Goal: Information Seeking & Learning: Understand process/instructions

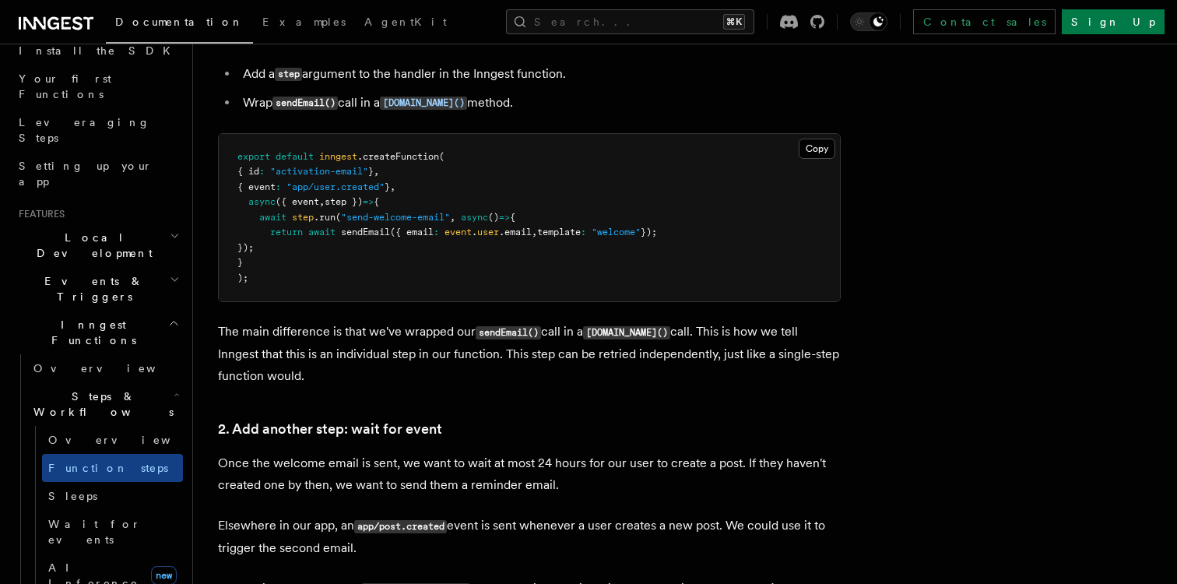
scroll to position [190, 0]
click at [175, 271] on icon "button" at bounding box center [175, 277] width 10 height 12
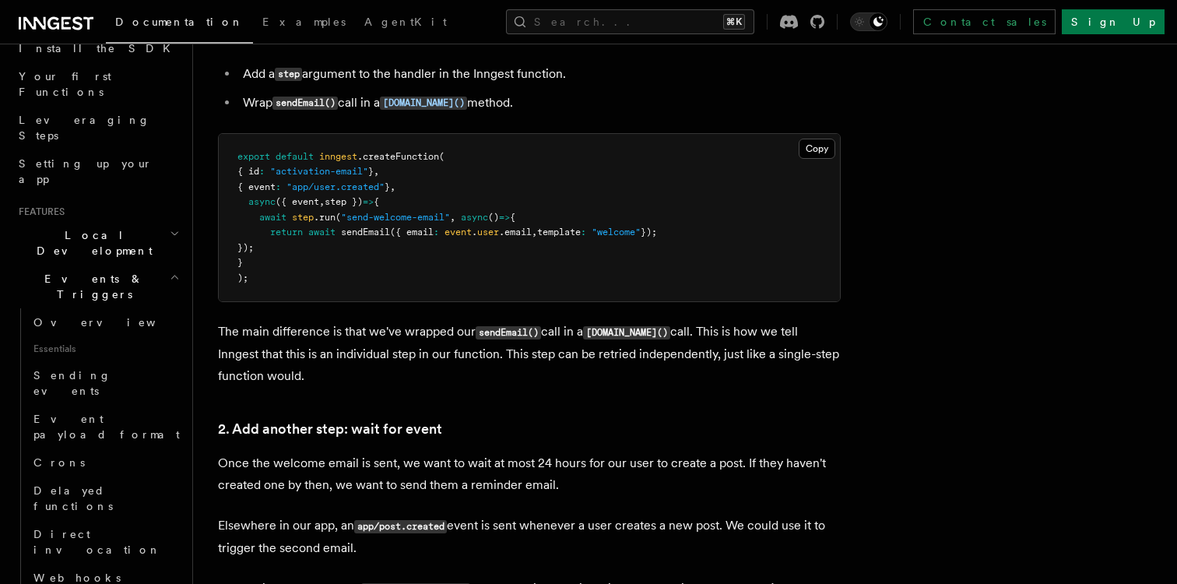
click at [175, 276] on icon "button" at bounding box center [175, 277] width 6 height 3
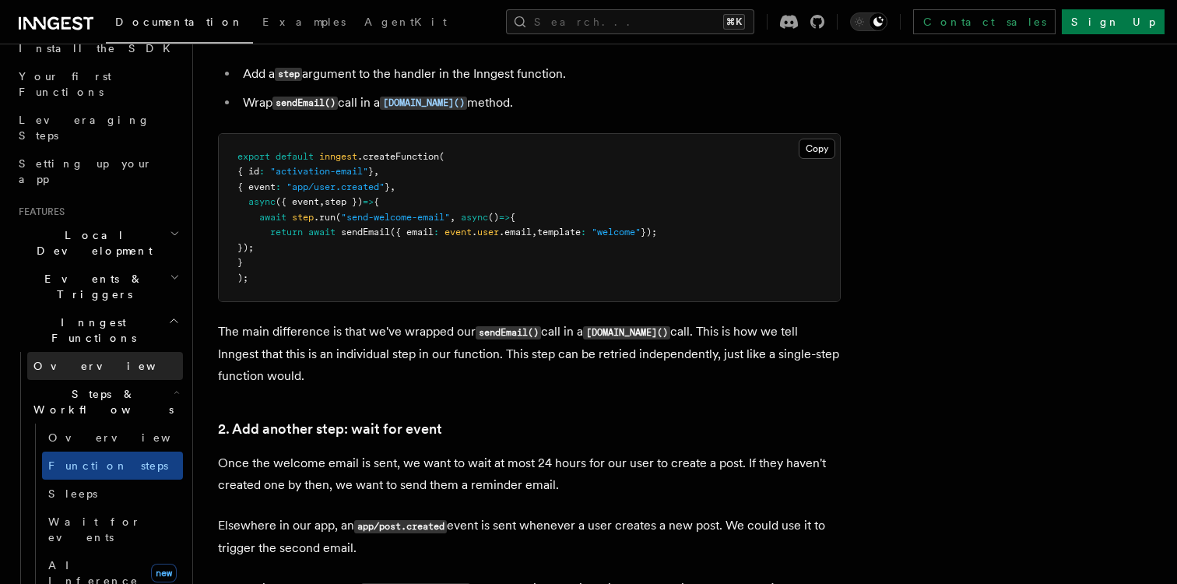
click at [154, 352] on link "Overview" at bounding box center [105, 366] width 156 height 28
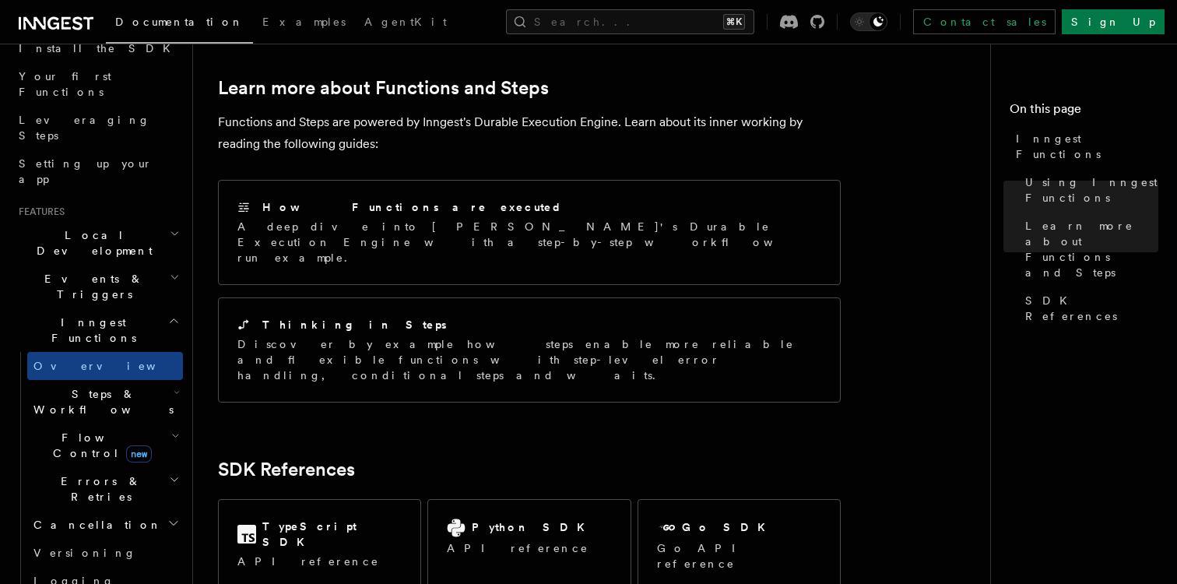
scroll to position [1145, 0]
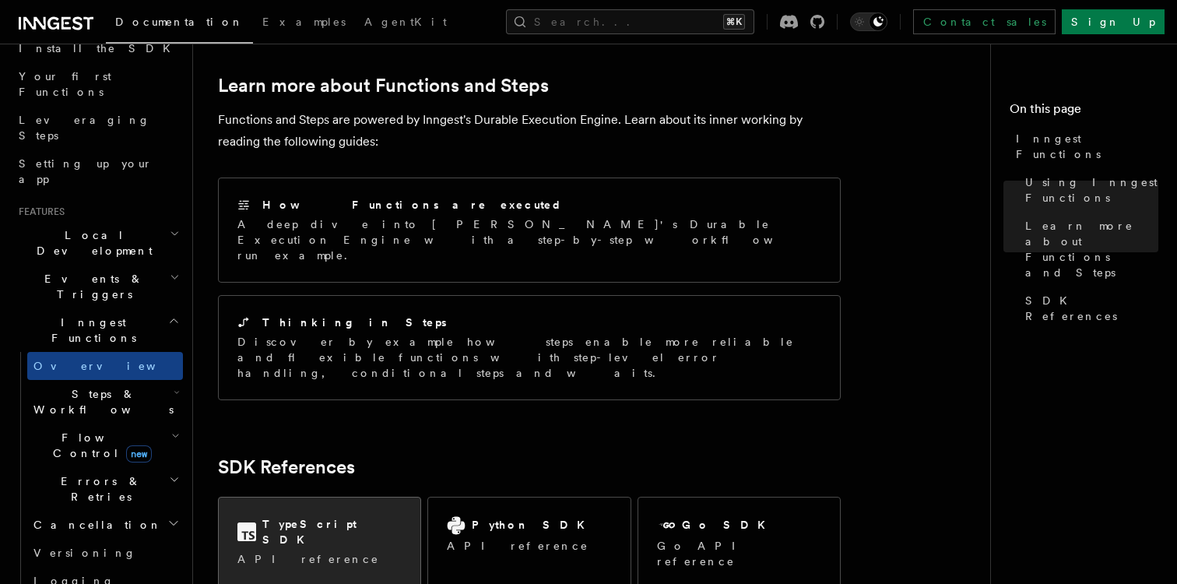
click at [299, 516] on h2 "TypeScript SDK" at bounding box center [331, 531] width 139 height 31
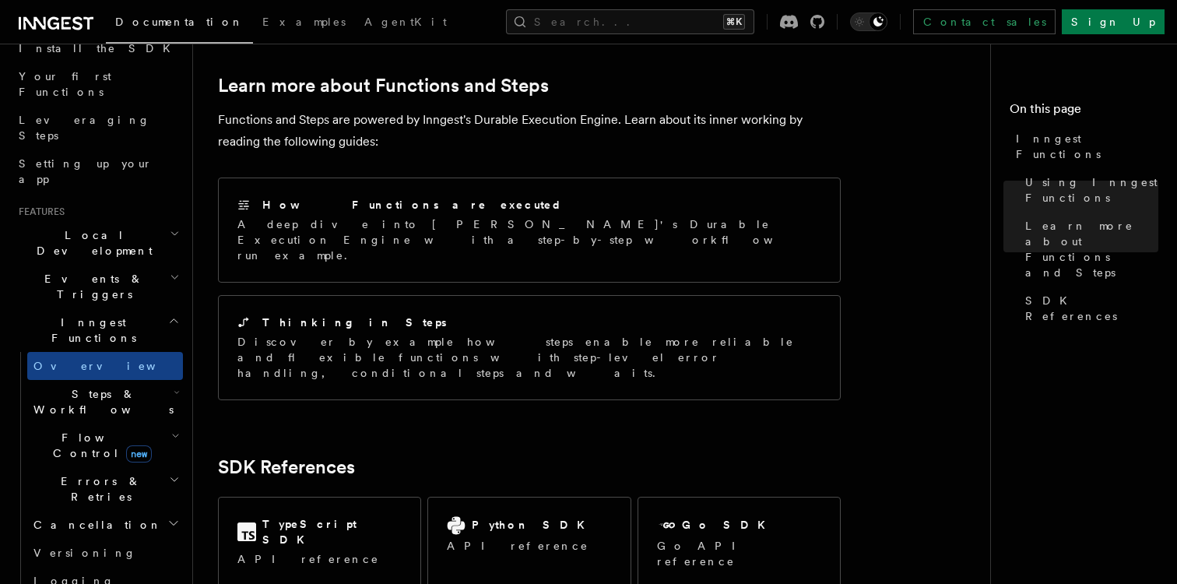
click at [118, 386] on span "Steps & Workflows" at bounding box center [100, 401] width 146 height 31
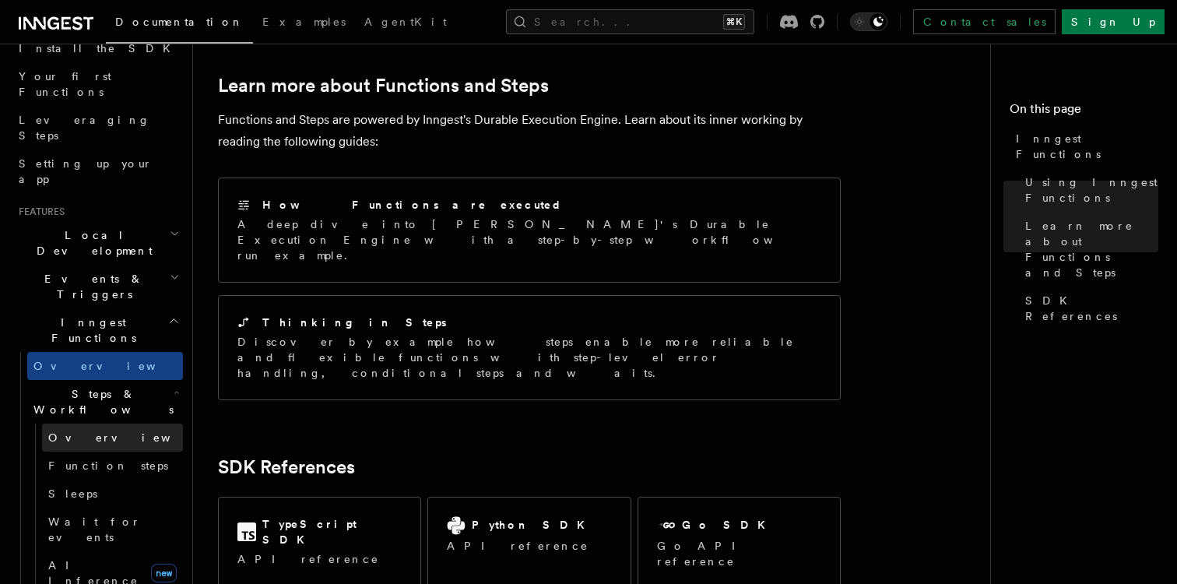
click at [121, 423] on link "Overview" at bounding box center [112, 437] width 141 height 28
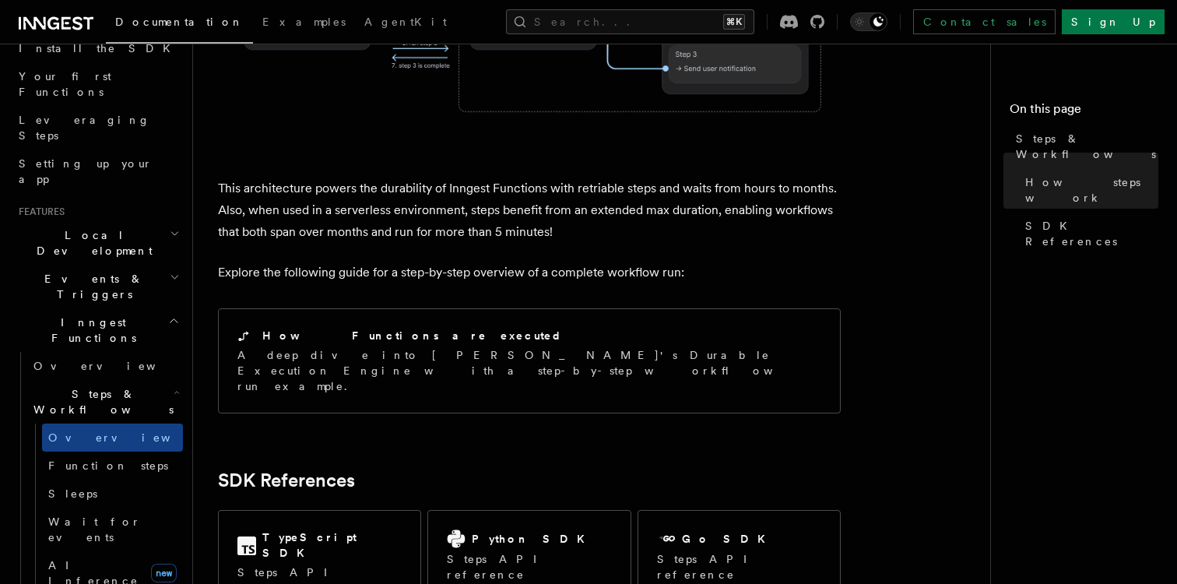
scroll to position [1505, 0]
click at [162, 451] on link "Function steps" at bounding box center [112, 465] width 141 height 28
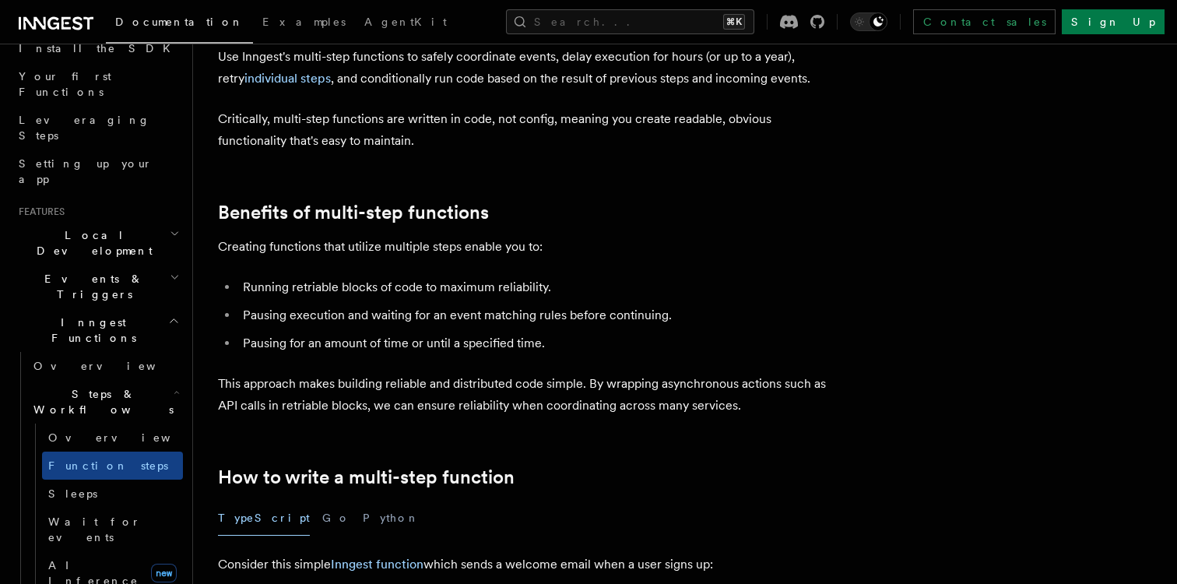
scroll to position [99, 0]
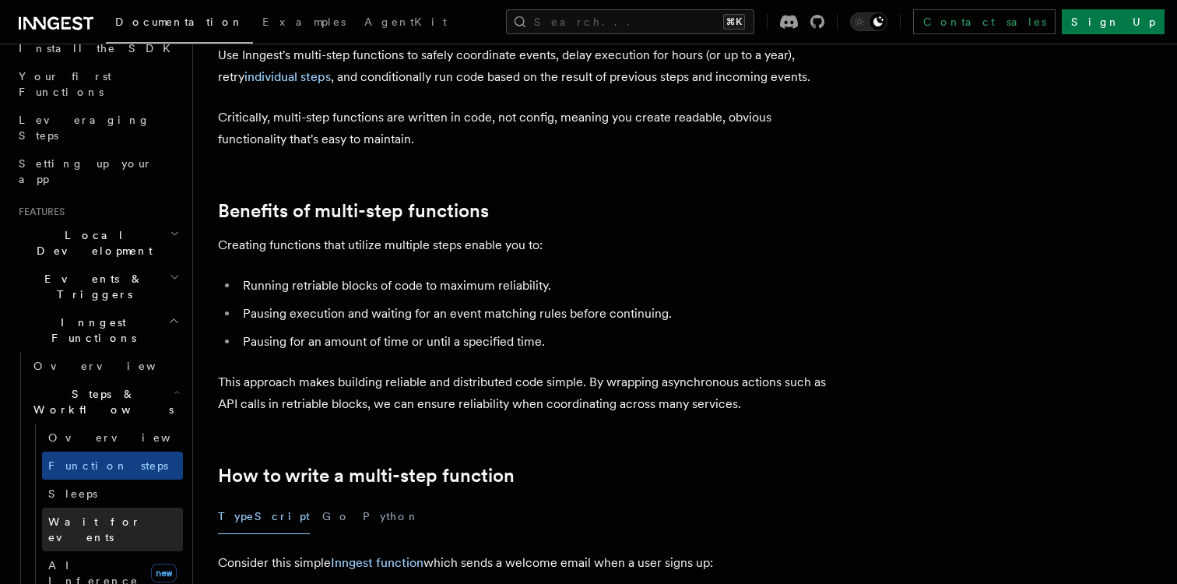
click at [153, 507] on link "Wait for events" at bounding box center [112, 529] width 141 height 44
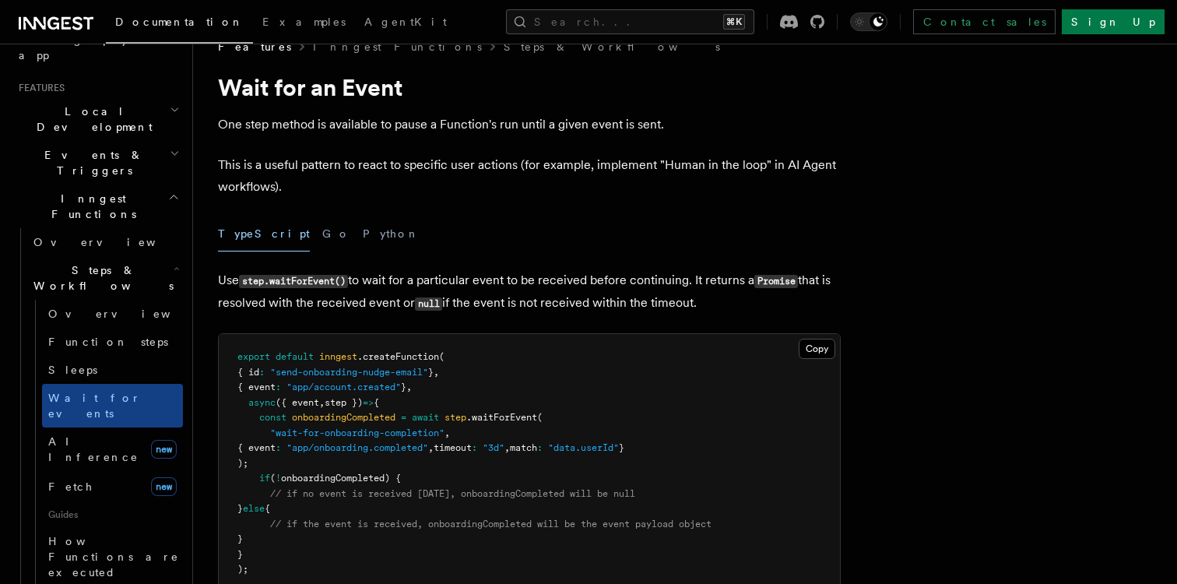
scroll to position [304, 0]
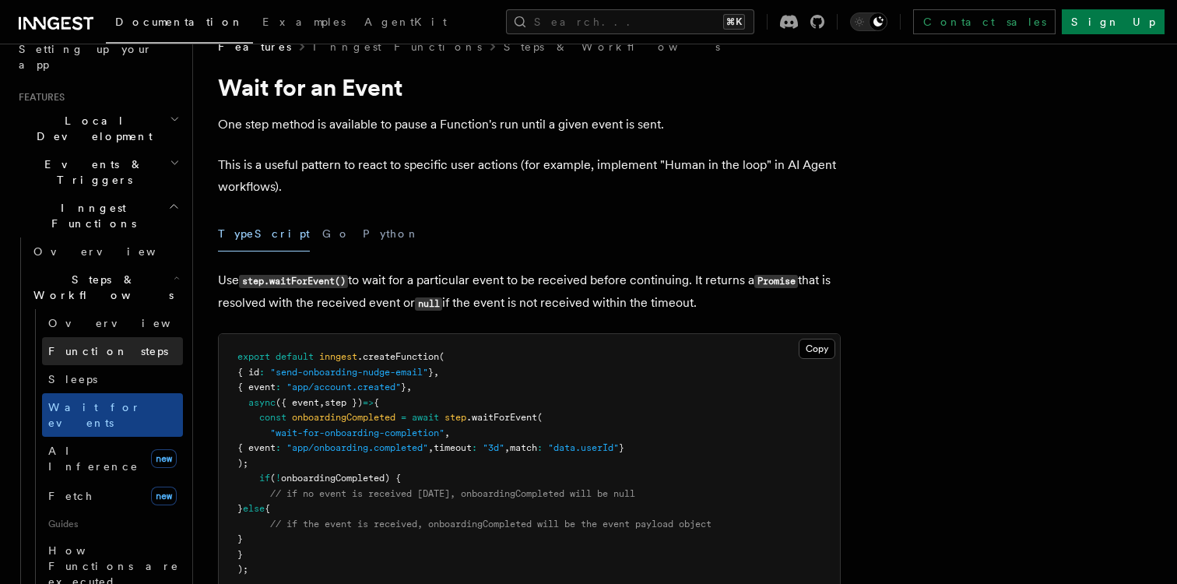
click at [111, 345] on span "Function steps" at bounding box center [108, 351] width 120 height 12
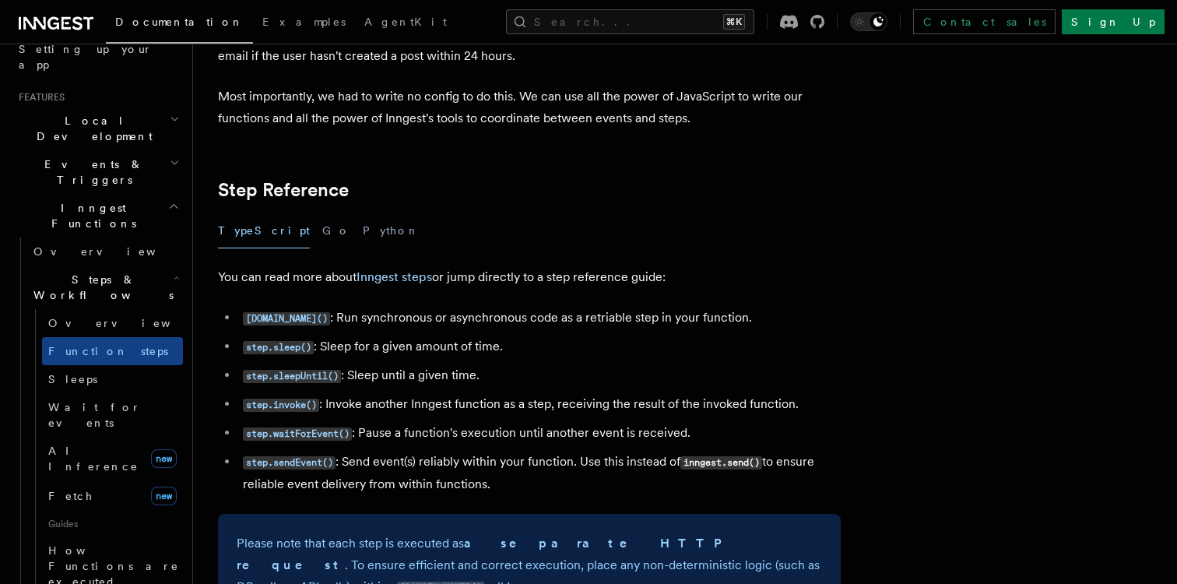
scroll to position [2640, 0]
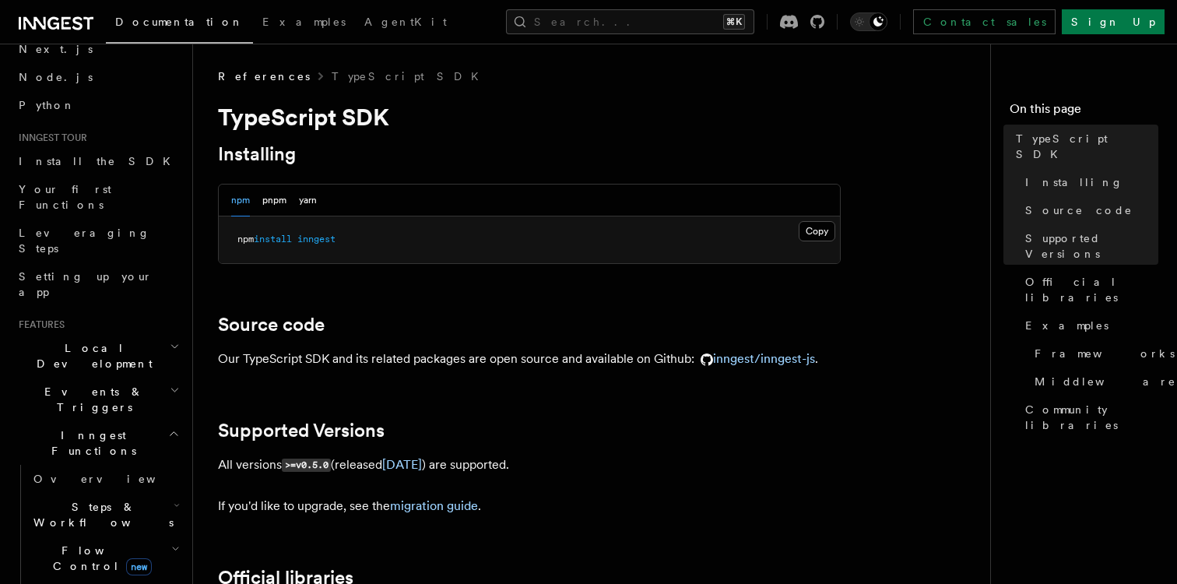
scroll to position [83, 0]
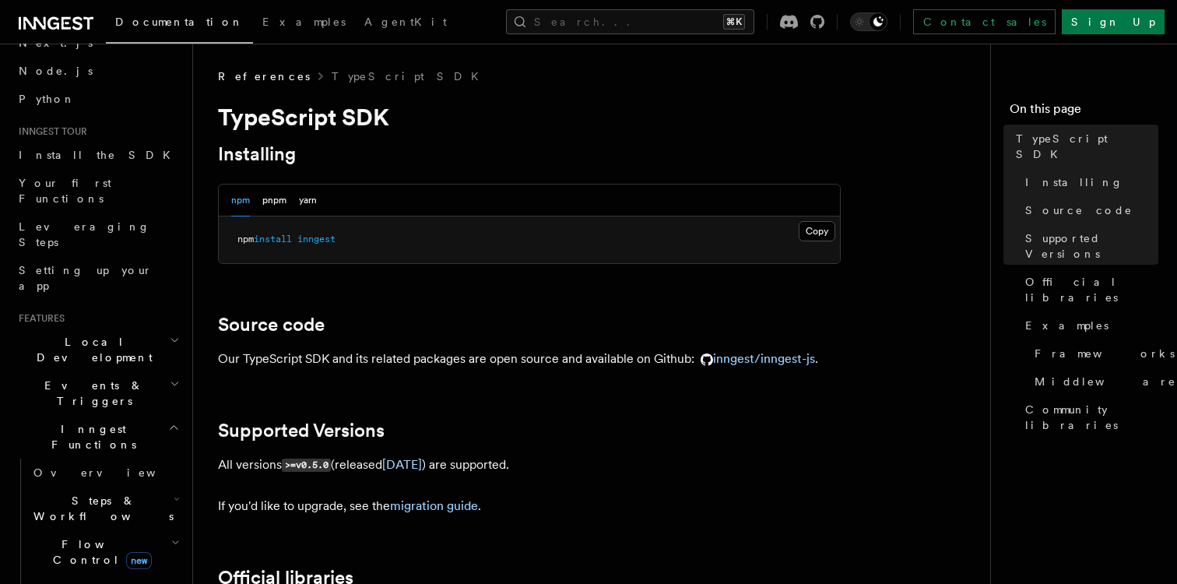
click at [175, 377] on icon "button" at bounding box center [175, 383] width 10 height 12
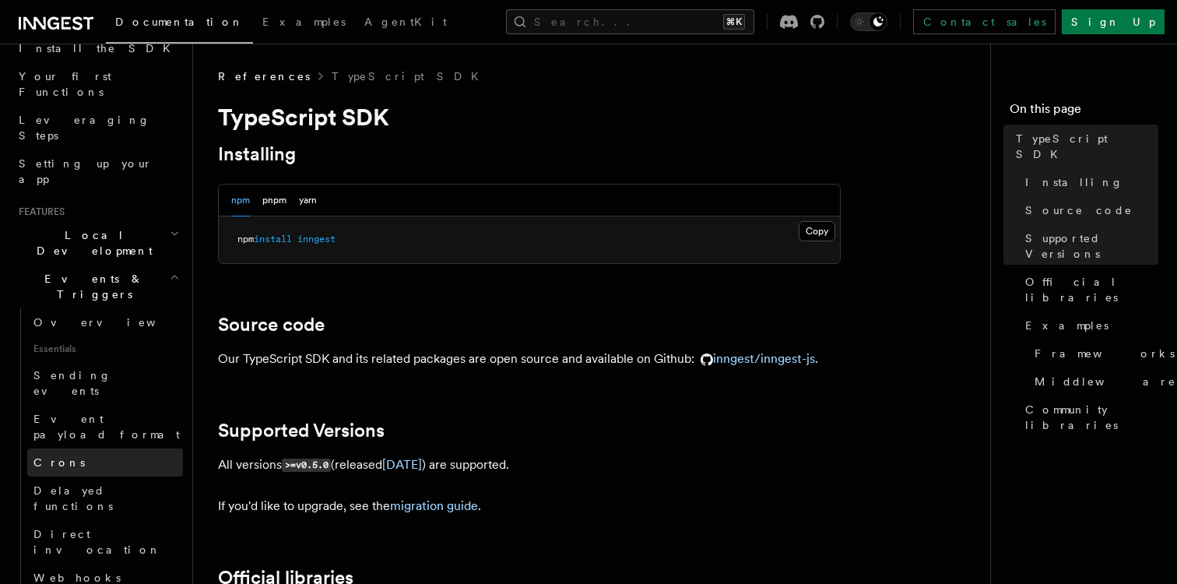
scroll to position [191, 0]
click at [132, 448] on link "Crons" at bounding box center [105, 462] width 156 height 28
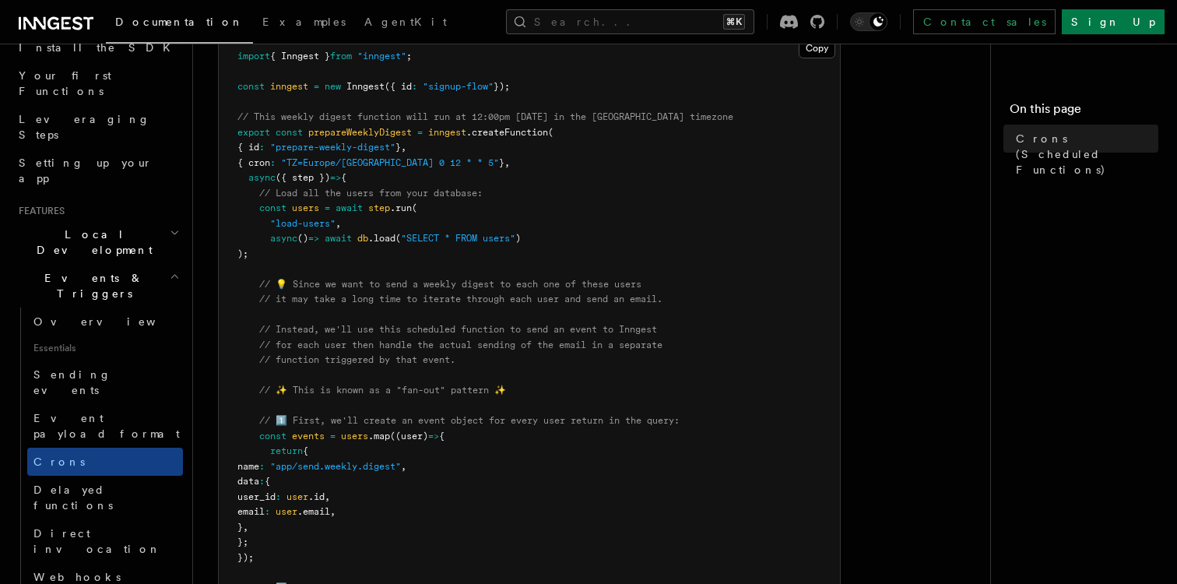
scroll to position [264, 0]
